Goal: Find specific page/section: Find specific page/section

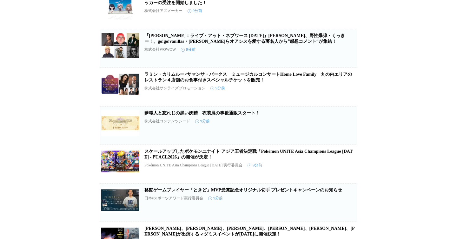
scroll to position [311, 0]
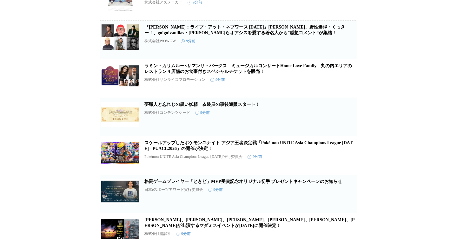
click at [121, 89] on img at bounding box center [120, 75] width 38 height 25
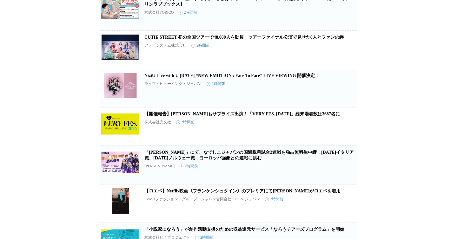
scroll to position [1809, 0]
